Goal: Task Accomplishment & Management: Manage account settings

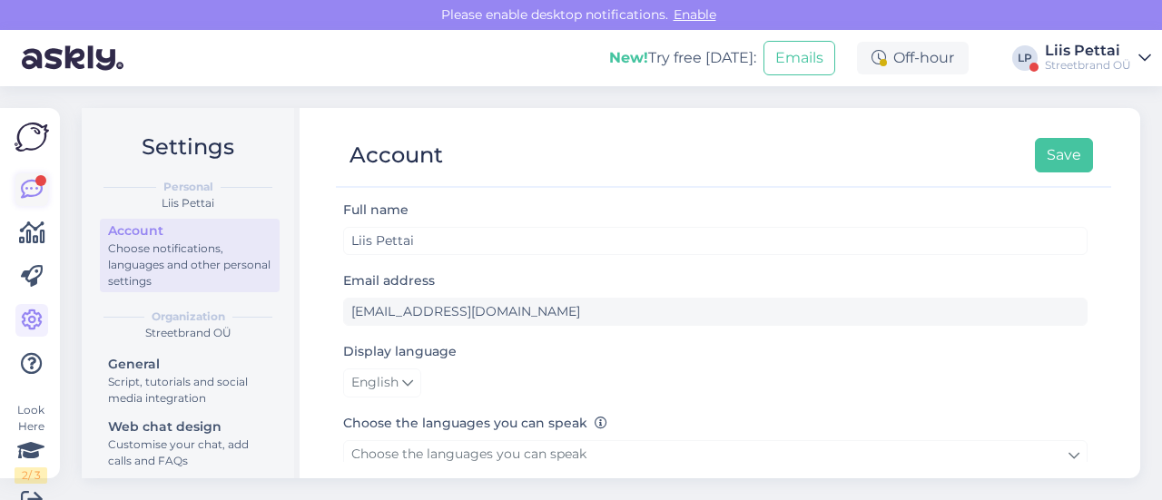
click at [24, 186] on icon at bounding box center [32, 190] width 22 height 22
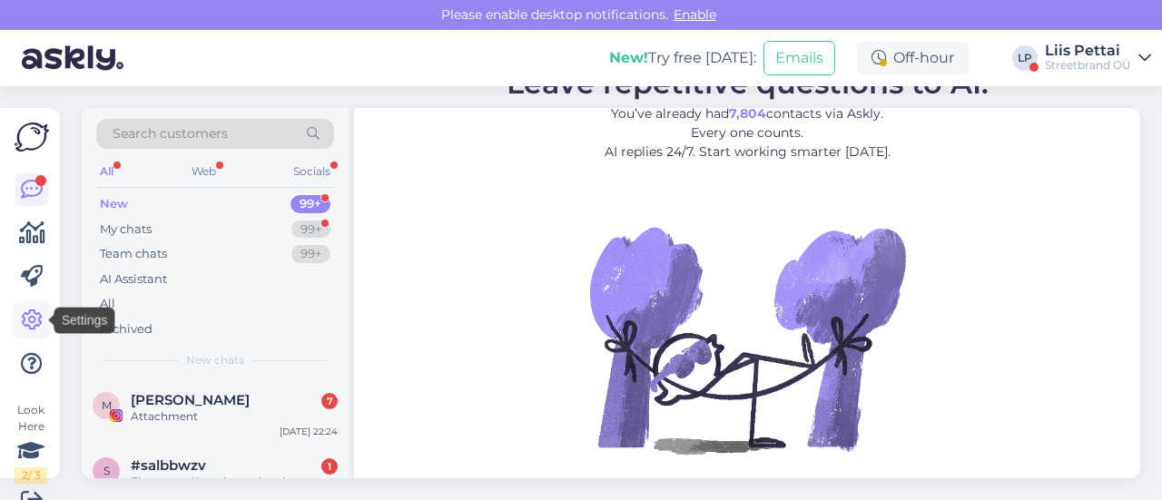
click at [25, 327] on icon at bounding box center [32, 321] width 22 height 22
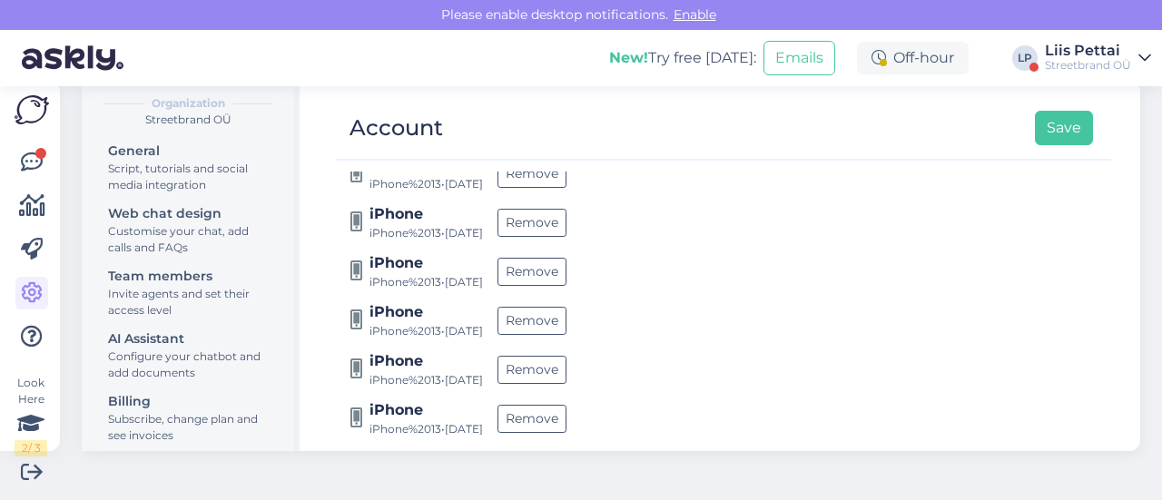
scroll to position [1478, 0]
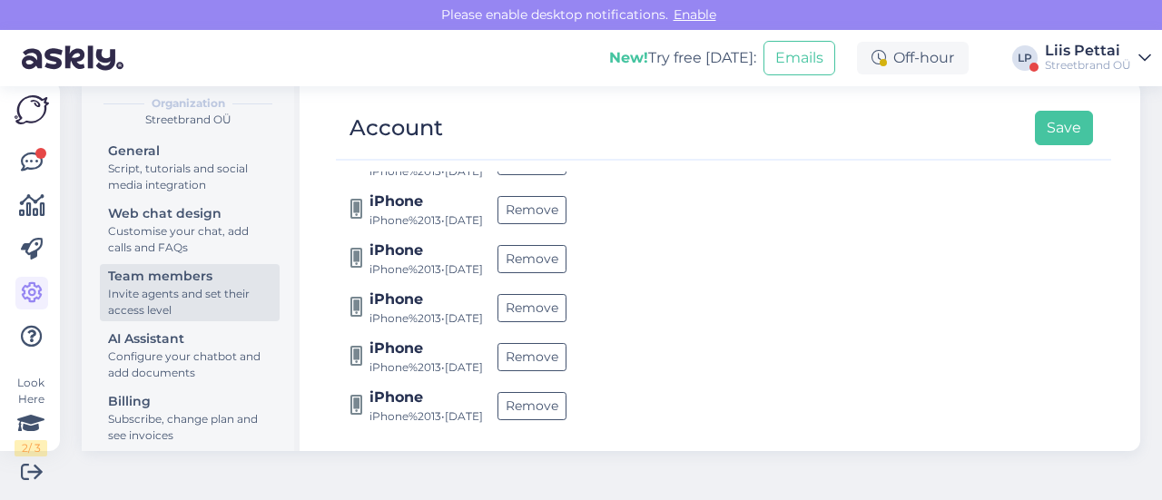
click at [117, 299] on div "Invite agents and set their access level" at bounding box center [189, 302] width 163 height 33
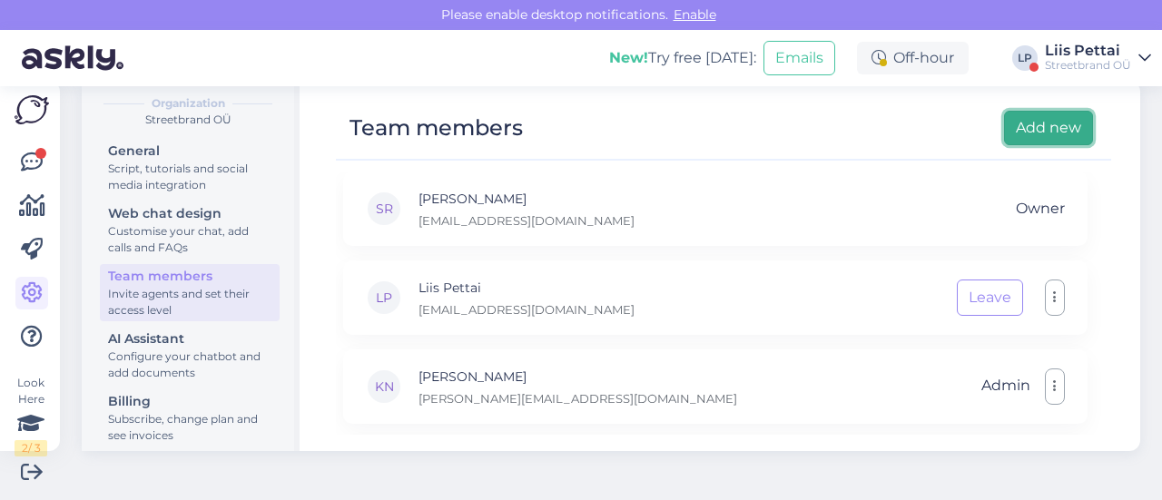
click at [1047, 120] on button "Add new" at bounding box center [1048, 128] width 89 height 34
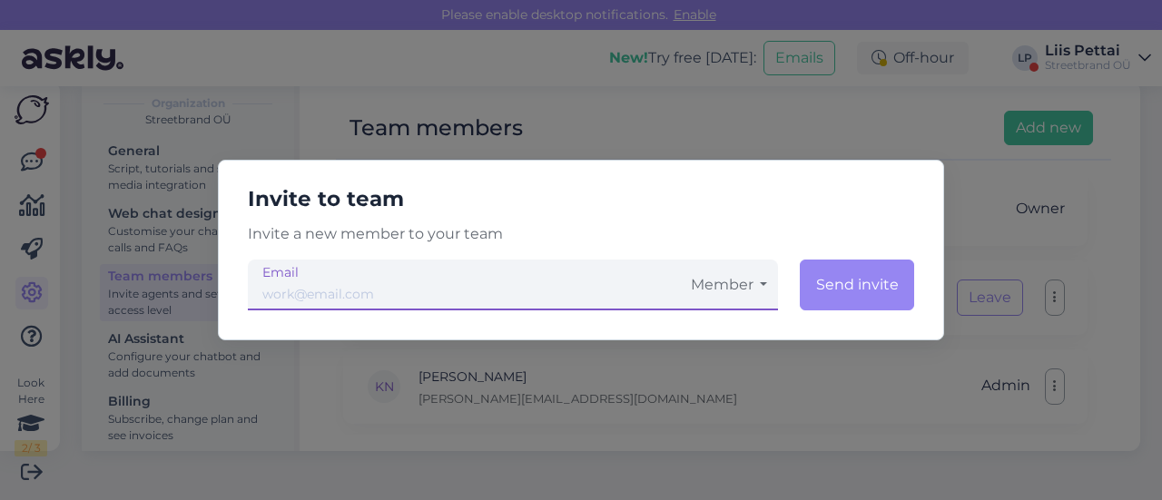
click at [537, 277] on input "email" at bounding box center [464, 285] width 432 height 51
paste input "[EMAIL_ADDRESS][DOMAIN_NAME]"
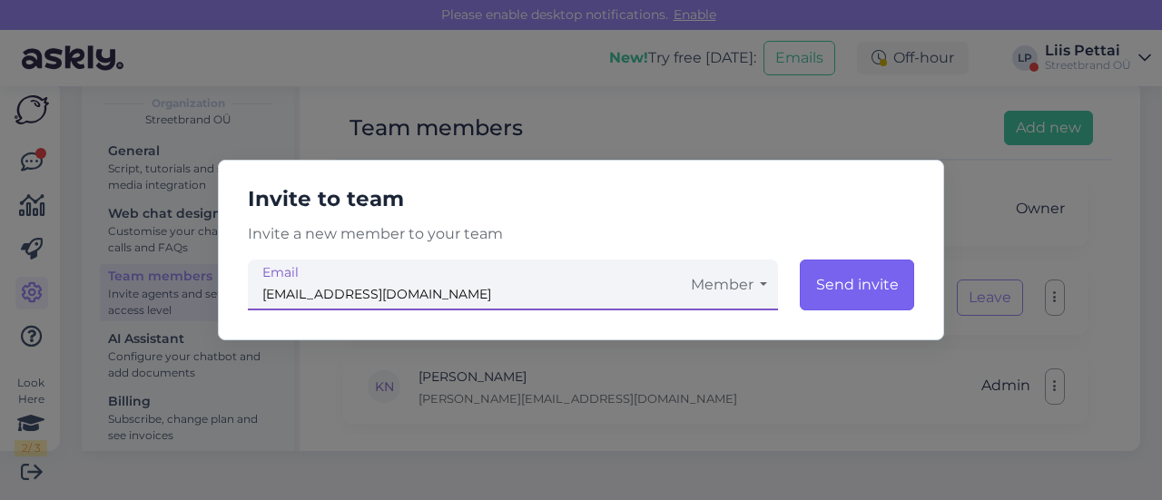
type input "[EMAIL_ADDRESS][DOMAIN_NAME]"
click at [869, 295] on button "Send invite" at bounding box center [857, 285] width 114 height 51
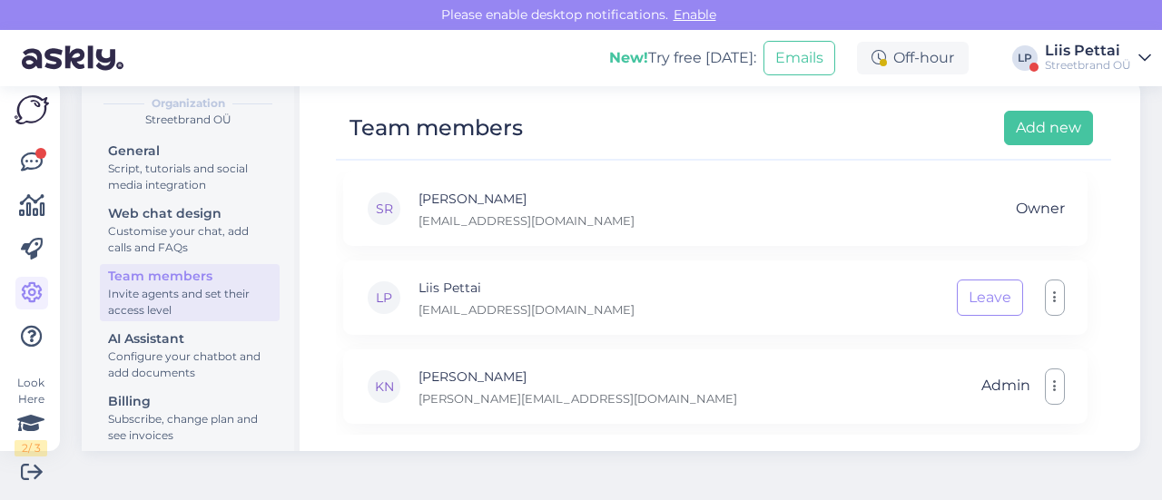
click at [1087, 59] on div "Streetbrand OÜ" at bounding box center [1088, 65] width 86 height 15
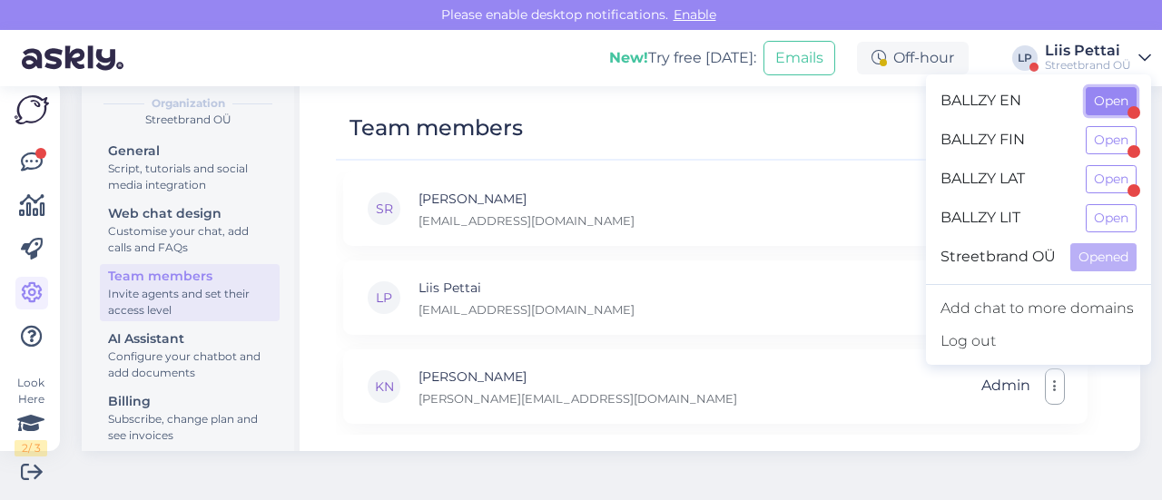
click at [1102, 113] on button "Open" at bounding box center [1111, 101] width 51 height 28
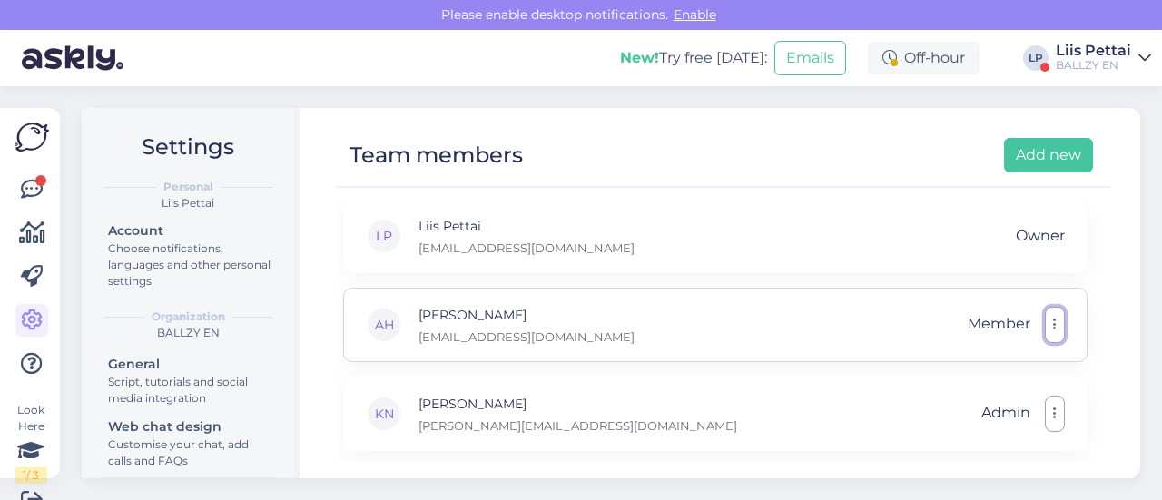
click at [1053, 324] on icon "button" at bounding box center [1055, 325] width 4 height 15
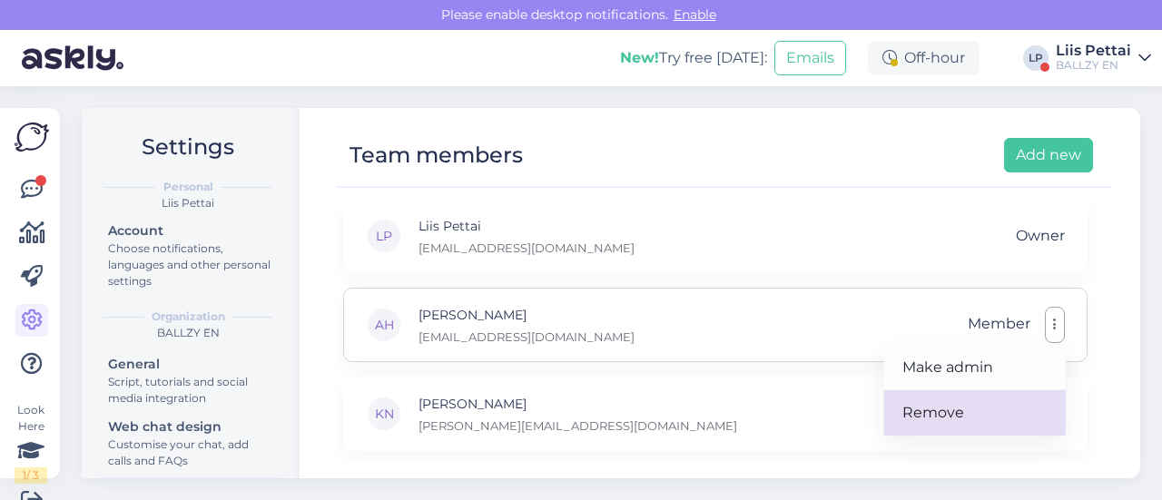
click at [971, 408] on link "Remove" at bounding box center [975, 412] width 182 height 45
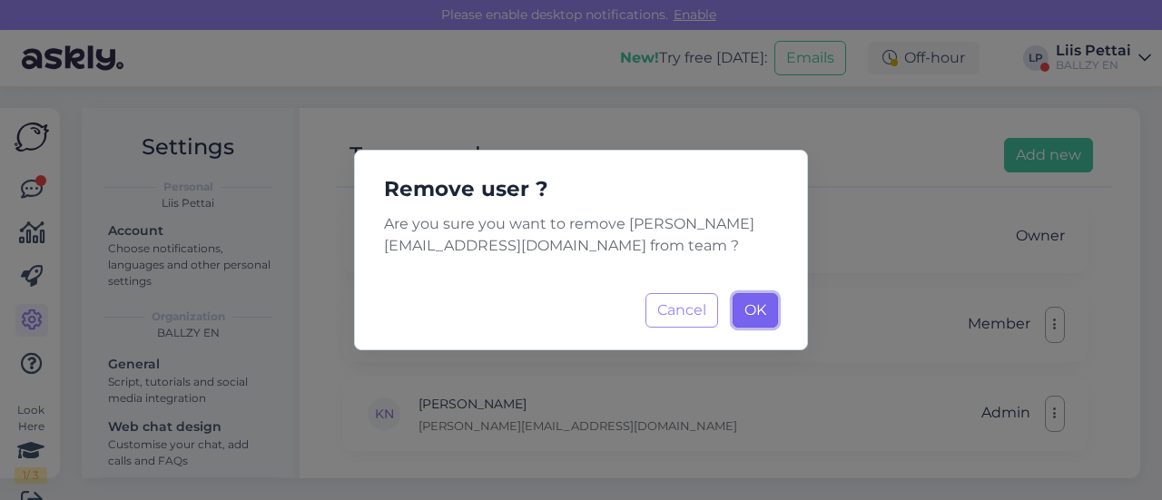
click at [750, 319] on span "OK" at bounding box center [755, 309] width 22 height 17
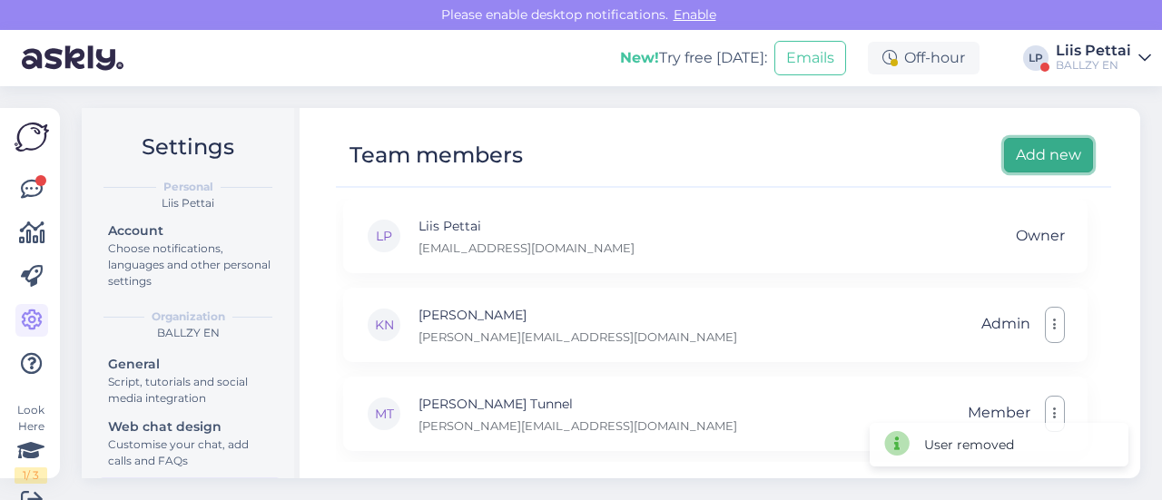
click at [1020, 161] on button "Add new" at bounding box center [1048, 155] width 89 height 34
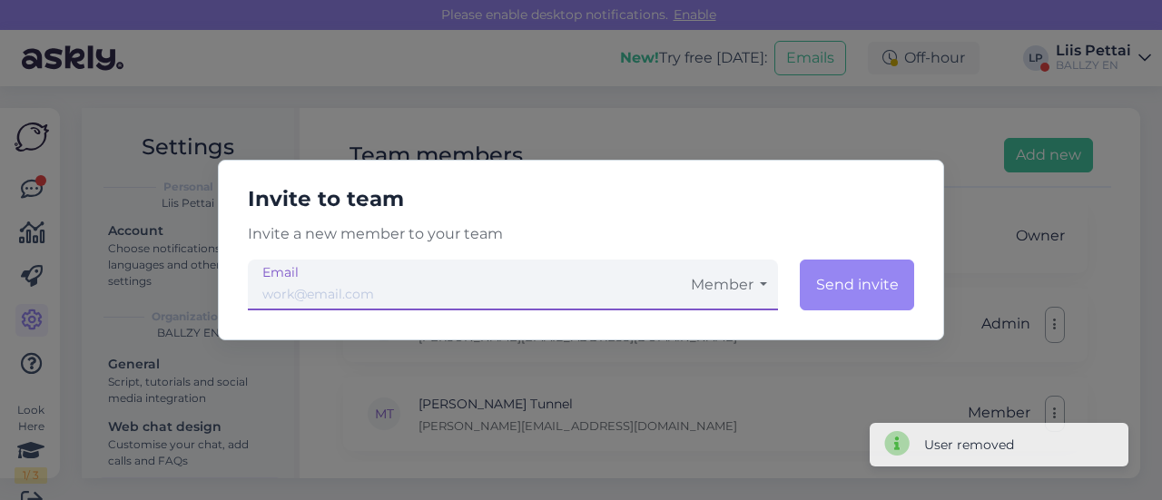
click at [635, 288] on input "email" at bounding box center [464, 285] width 432 height 51
paste input "[EMAIL_ADDRESS][DOMAIN_NAME]"
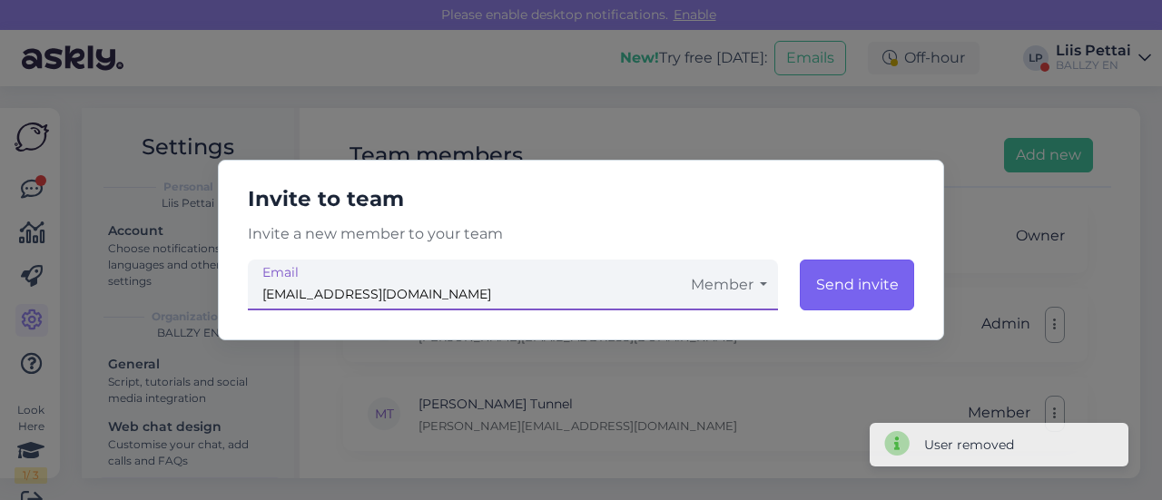
type input "[EMAIL_ADDRESS][DOMAIN_NAME]"
click at [884, 294] on button "Send invite" at bounding box center [857, 285] width 114 height 51
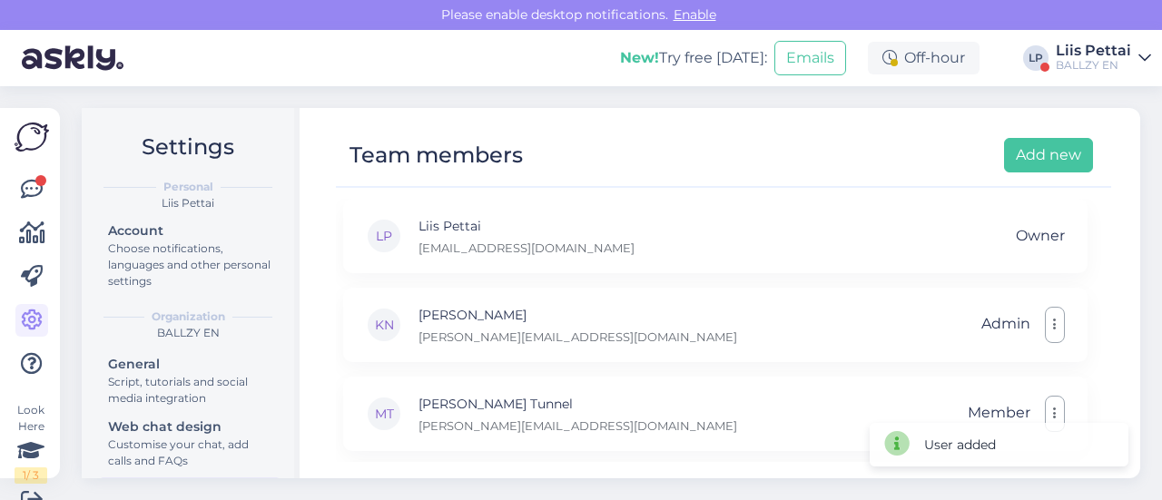
click at [1096, 51] on div "Liis Pettai" at bounding box center [1093, 51] width 75 height 15
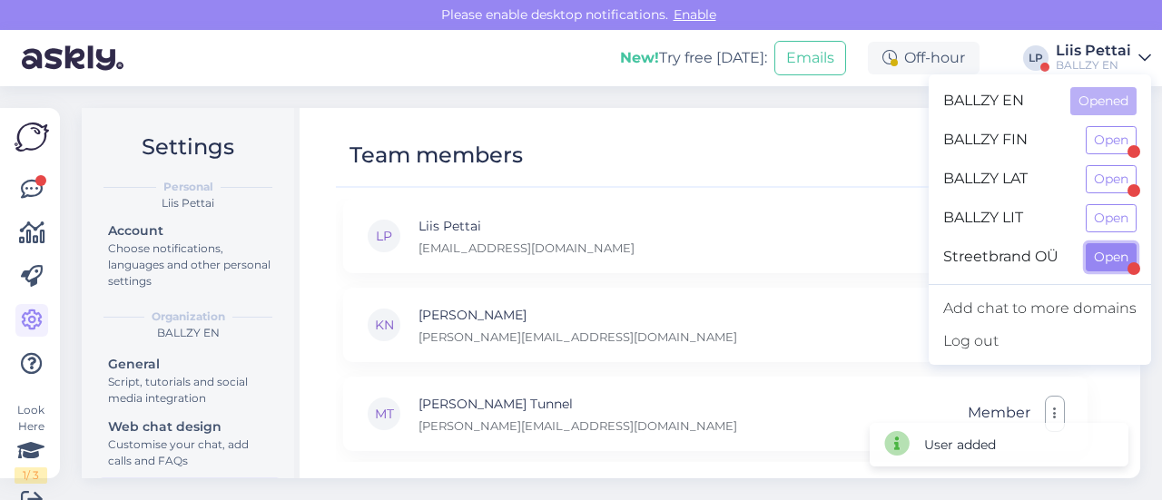
click at [1109, 261] on button "Open" at bounding box center [1111, 257] width 51 height 28
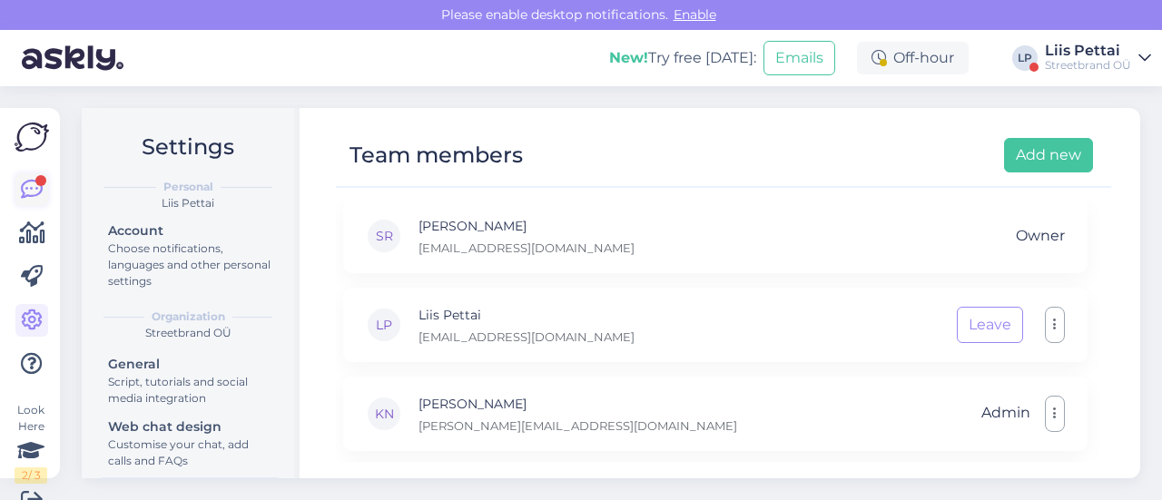
click at [25, 187] on icon at bounding box center [32, 190] width 22 height 22
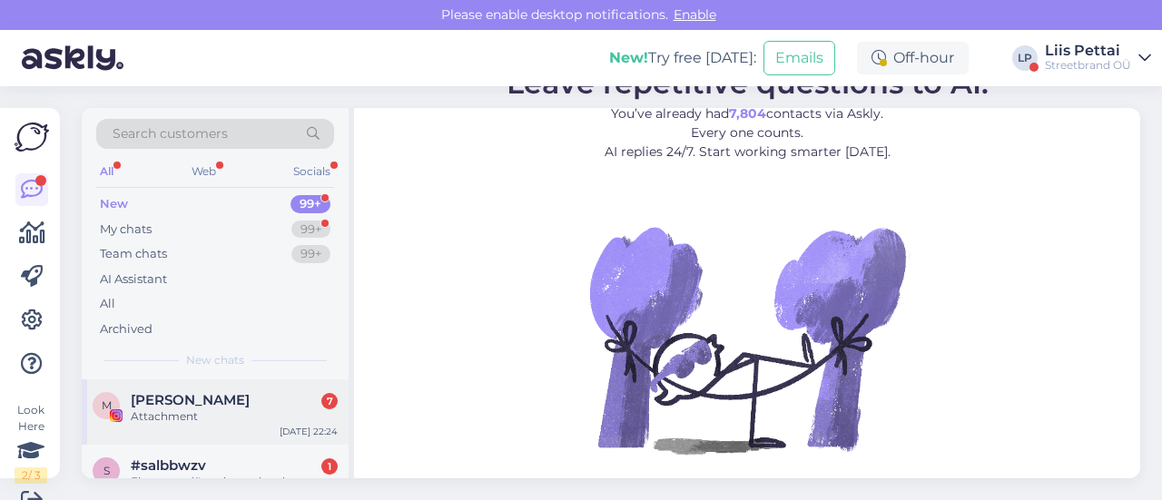
click at [195, 404] on span "[PERSON_NAME]" at bounding box center [190, 400] width 119 height 16
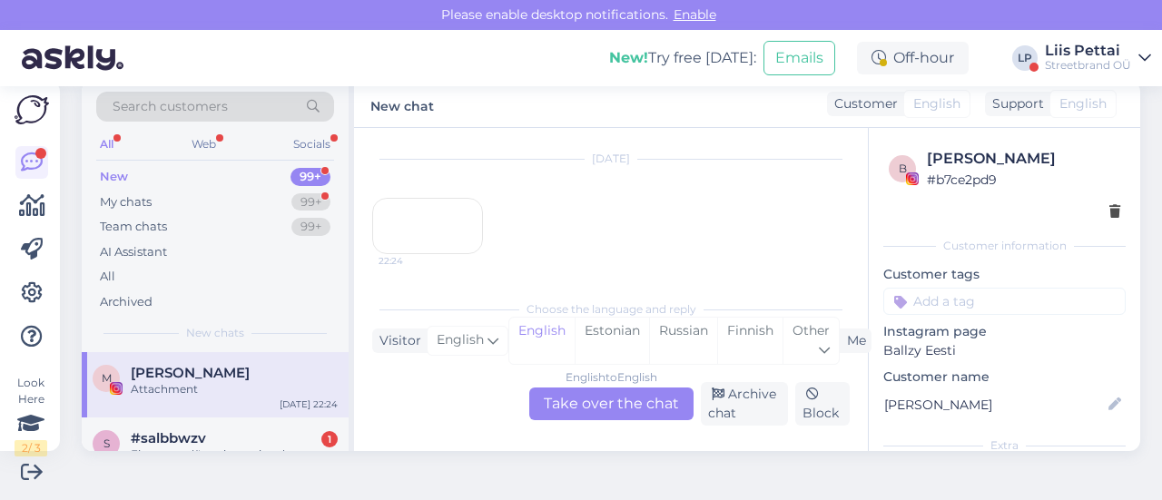
scroll to position [1959, 0]
click at [178, 391] on div "Attachment" at bounding box center [234, 389] width 207 height 16
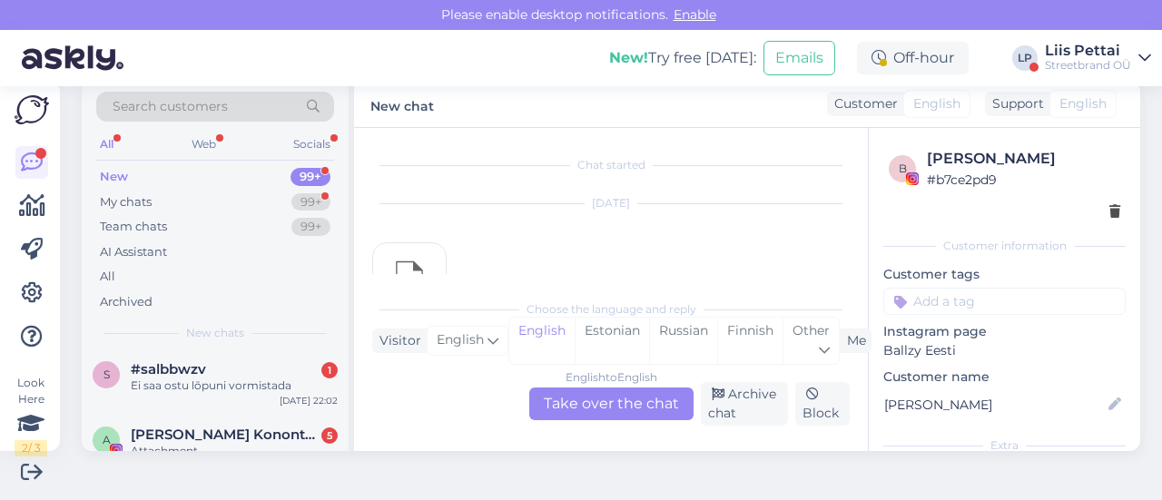
scroll to position [73, 0]
click at [178, 391] on div "s #salbbwzv 1 Ei saa ostu lõpuni vormistada [DATE] 22:02" at bounding box center [215, 377] width 267 height 65
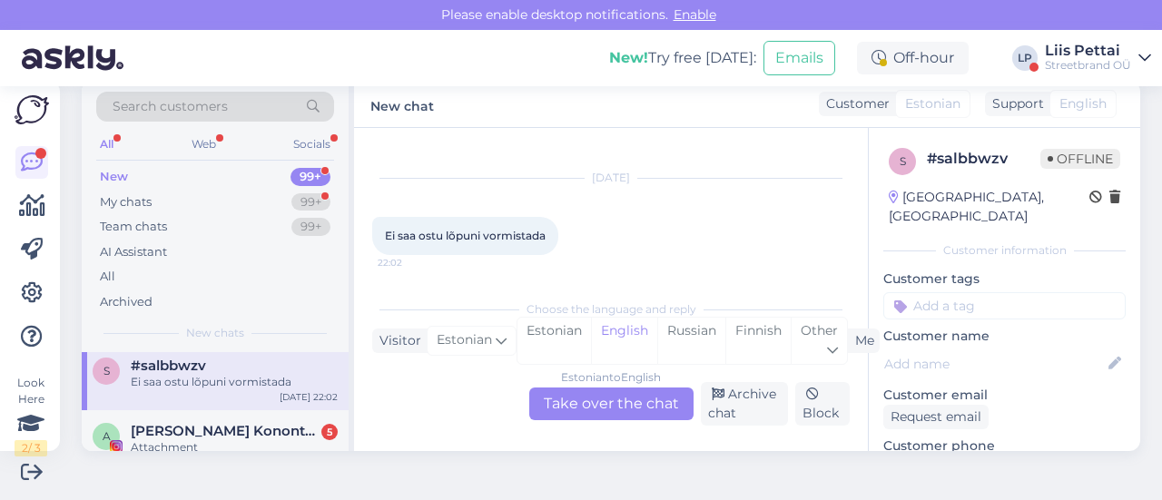
scroll to position [109, 0]
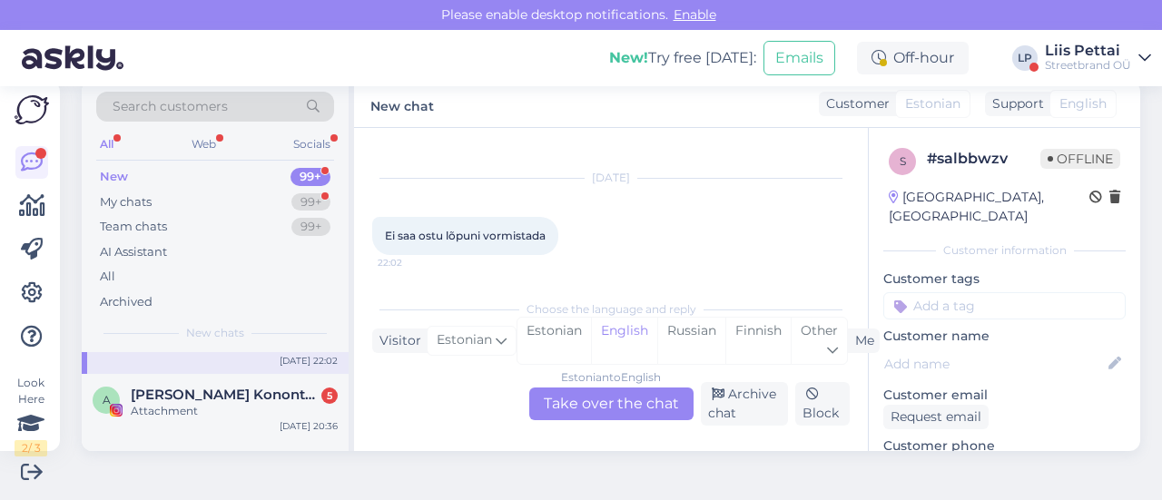
click at [438, 54] on div "New! Try free [DATE]: Emails Off-hour LP Liis Pettai Streetbrand OÜ" at bounding box center [581, 58] width 1162 height 56
click at [156, 435] on div "A [PERSON_NAME] Konontšuk 5 Attachment [DATE] 20:36" at bounding box center [215, 406] width 267 height 65
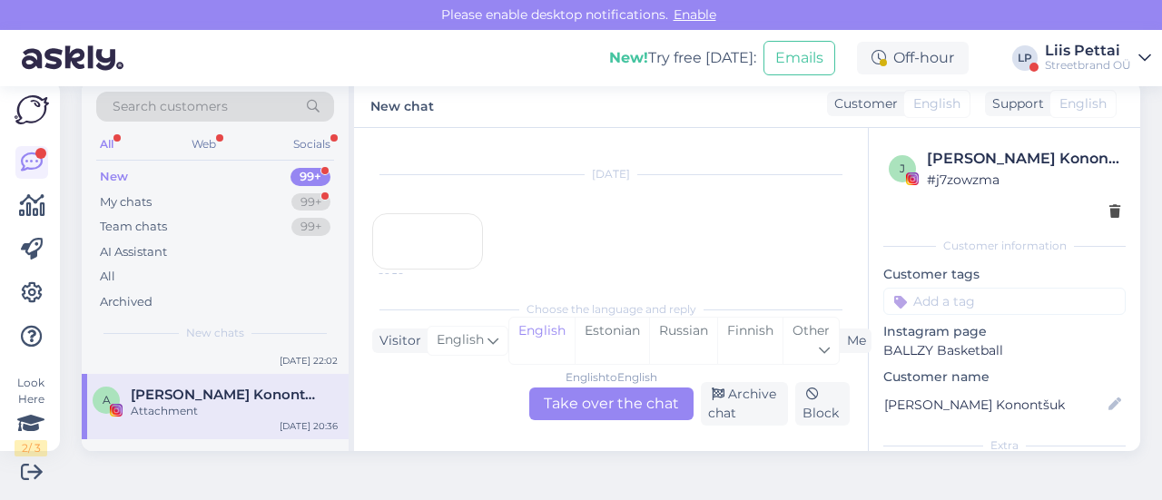
scroll to position [2694, 0]
click at [459, 241] on div "20:36" at bounding box center [427, 226] width 111 height 56
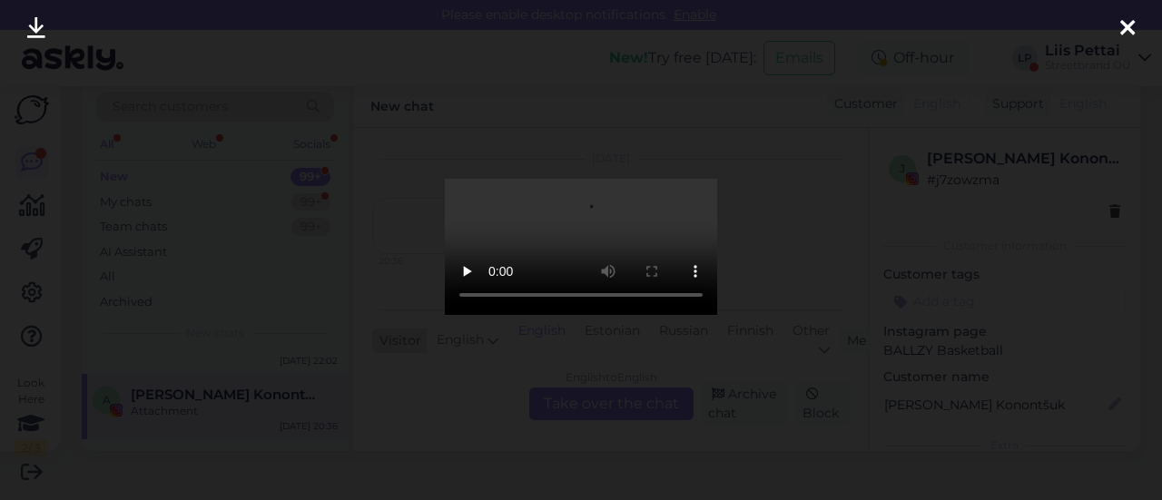
click at [390, 348] on div at bounding box center [581, 250] width 1162 height 500
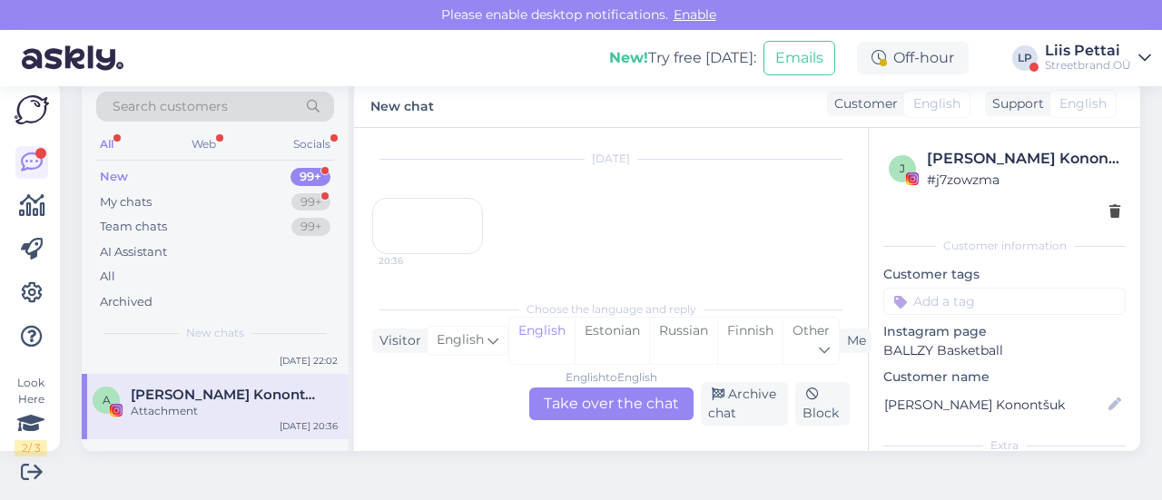
click at [271, 394] on div "[PERSON_NAME] Konontšuk" at bounding box center [234, 395] width 207 height 16
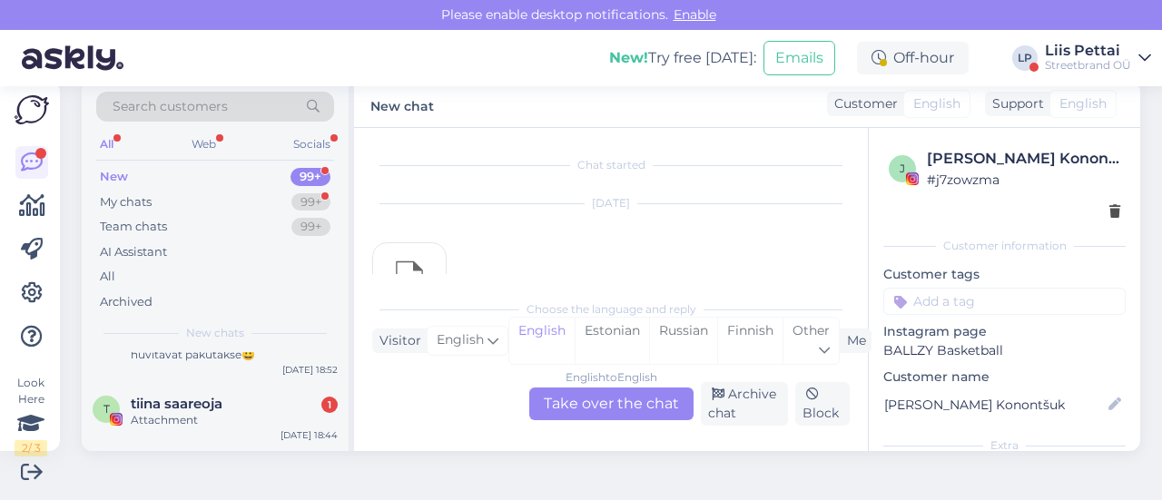
scroll to position [871, 0]
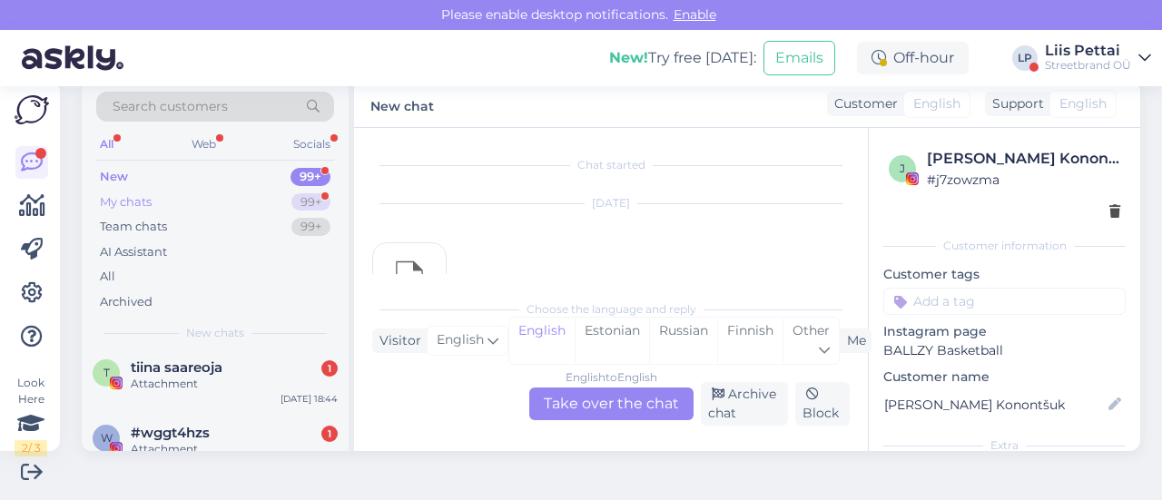
click at [152, 199] on div "My chats" at bounding box center [126, 202] width 52 height 18
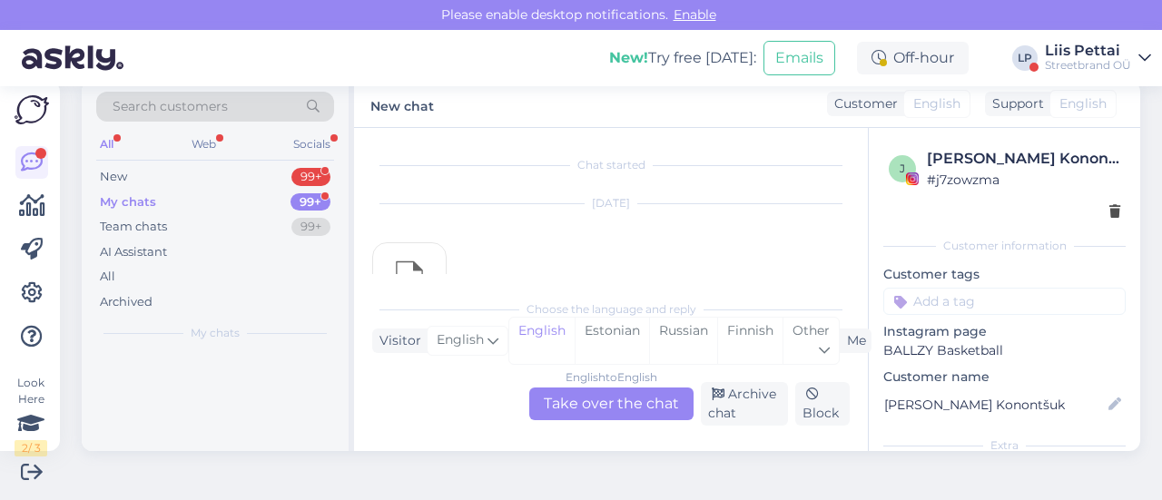
scroll to position [0, 0]
